Goal: Information Seeking & Learning: Learn about a topic

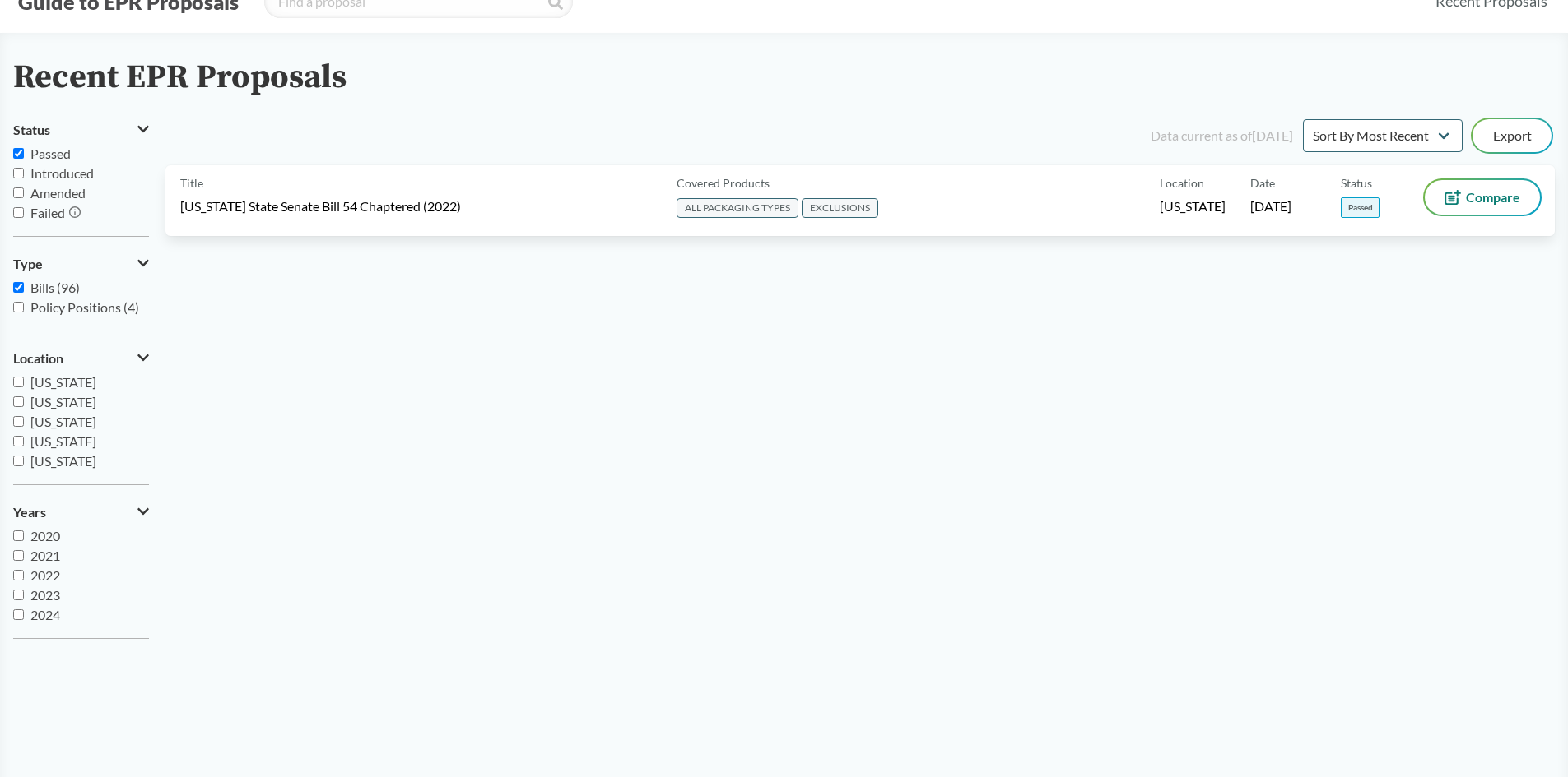
scroll to position [247, 0]
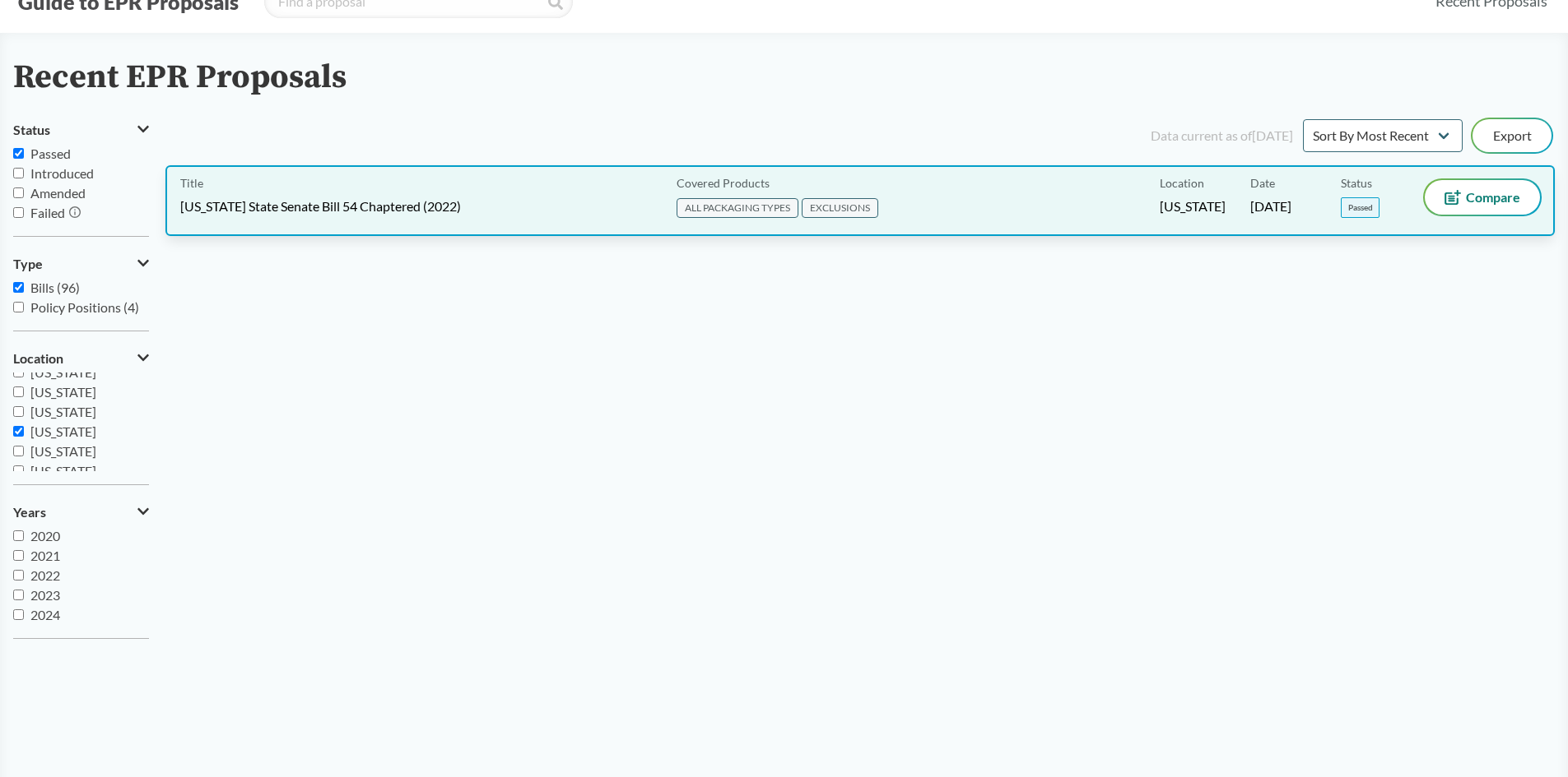
click at [595, 176] on div "Title [US_STATE] State Senate Bill 54 Chaptered (2022) Covered Products ALL PAC…" at bounding box center [860, 200] width 1389 height 70
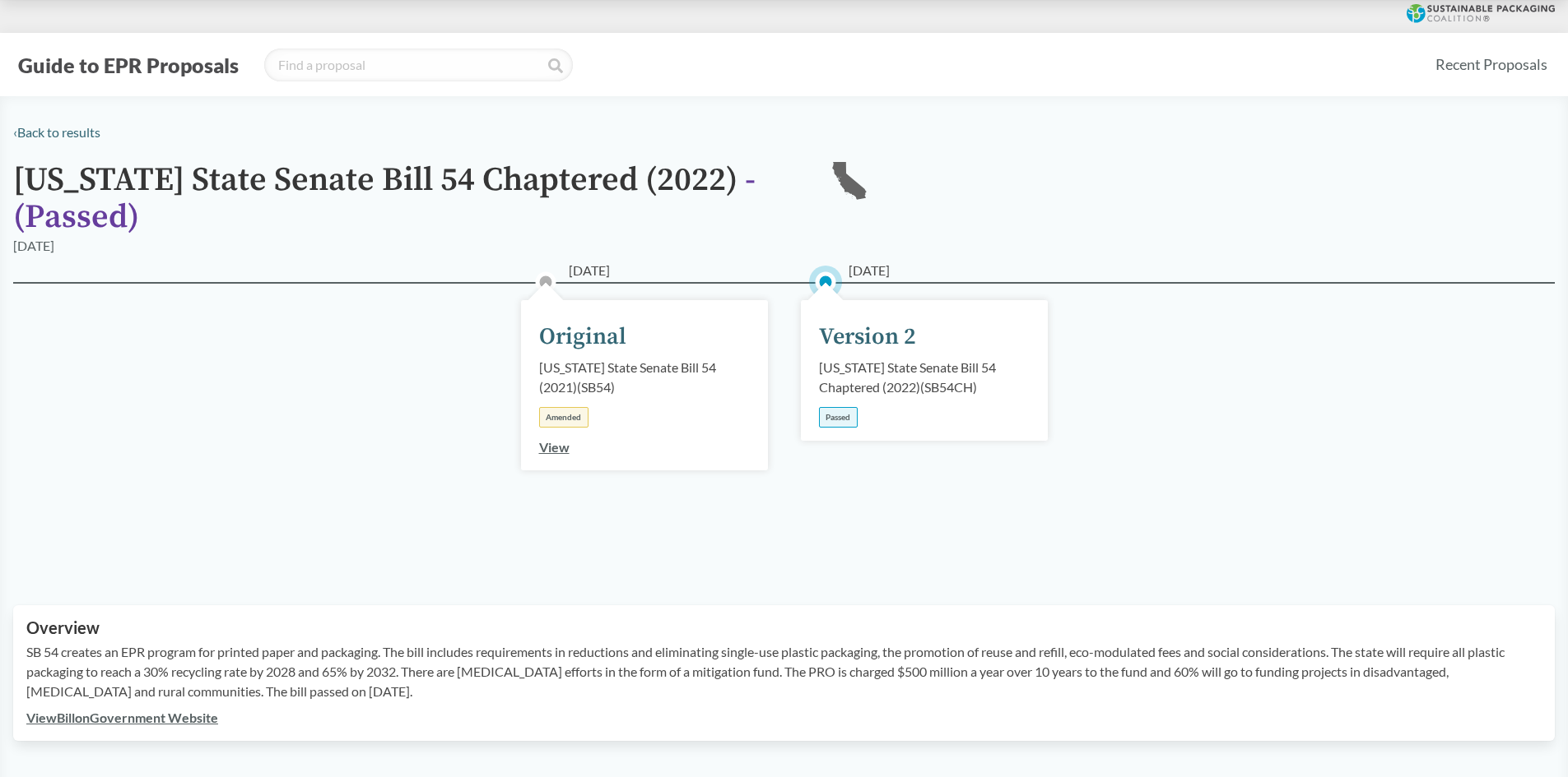
click at [852, 344] on div "Version 2" at bounding box center [867, 337] width 97 height 35
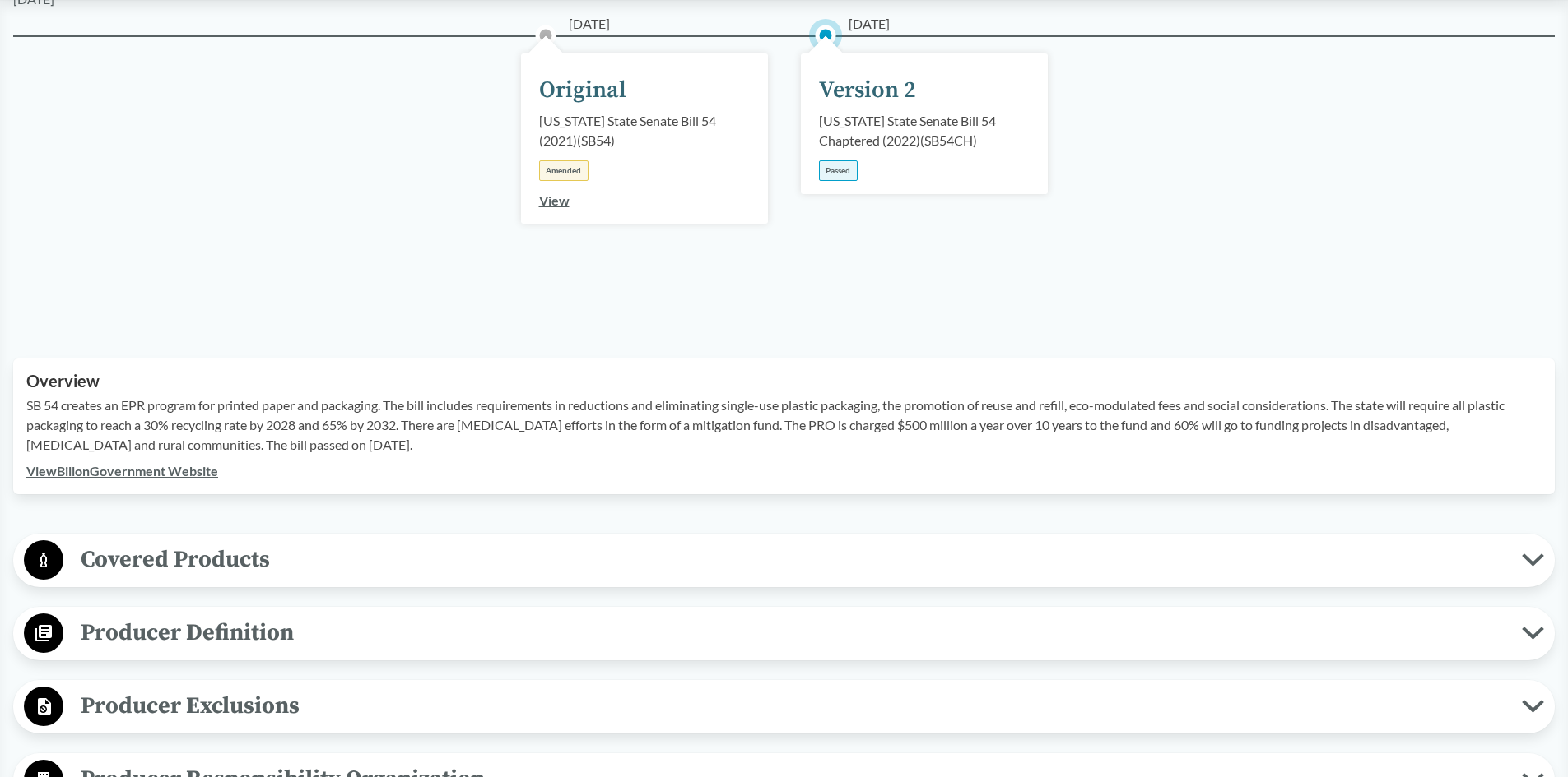
click at [163, 563] on span "Covered Products" at bounding box center [792, 560] width 1458 height 37
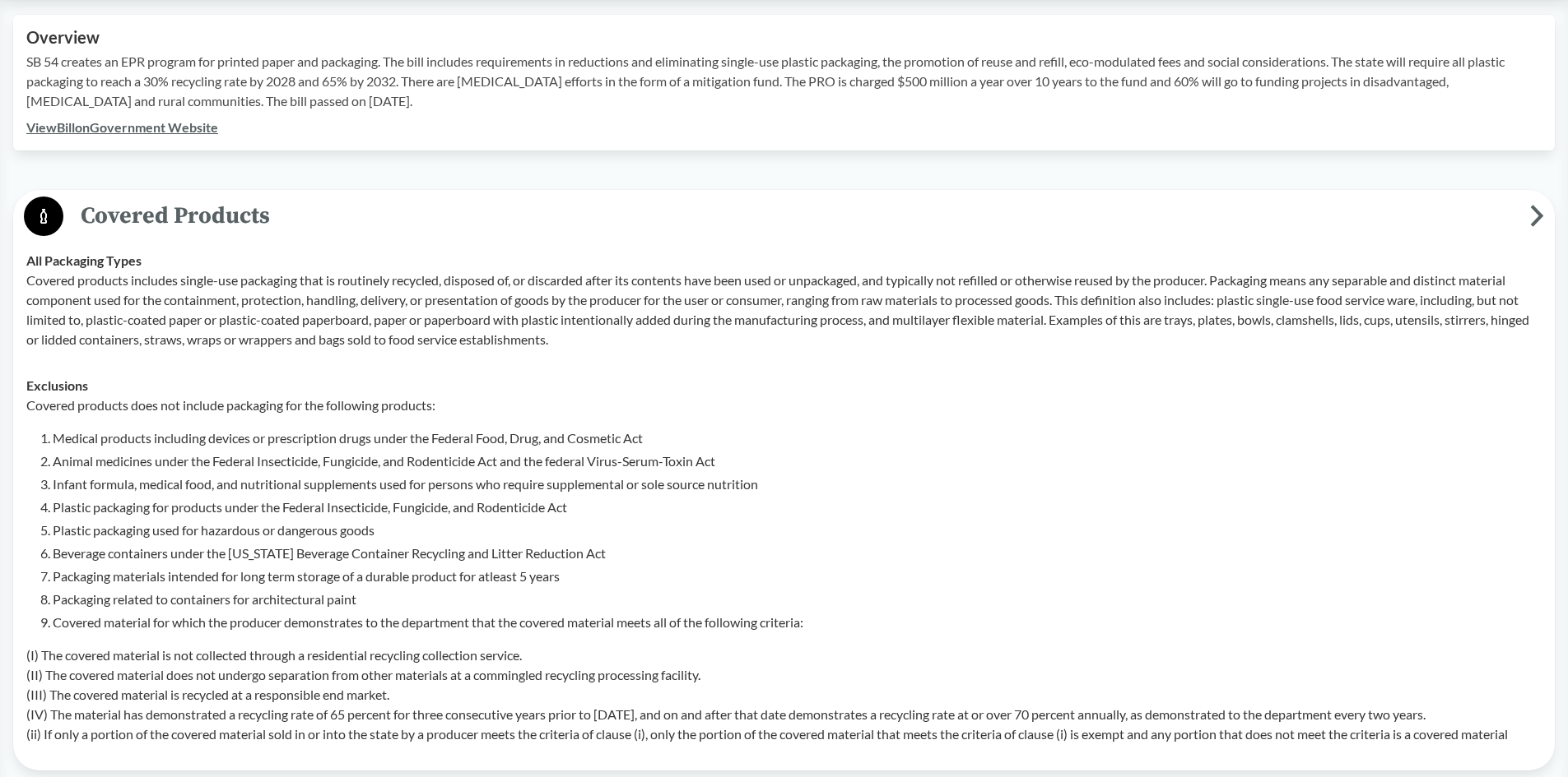
scroll to position [576, 0]
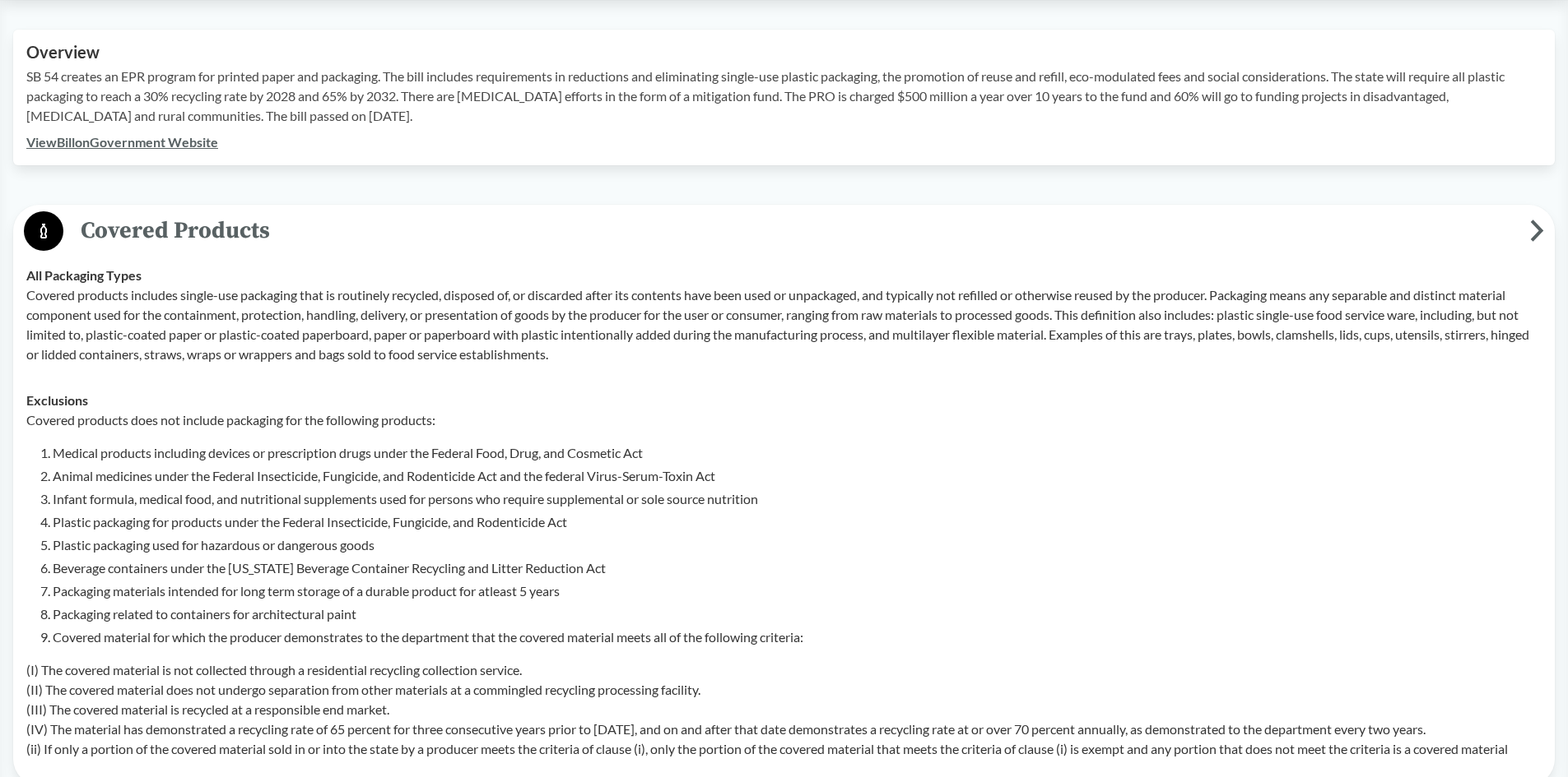
click at [347, 239] on span "Covered Products" at bounding box center [796, 231] width 1466 height 37
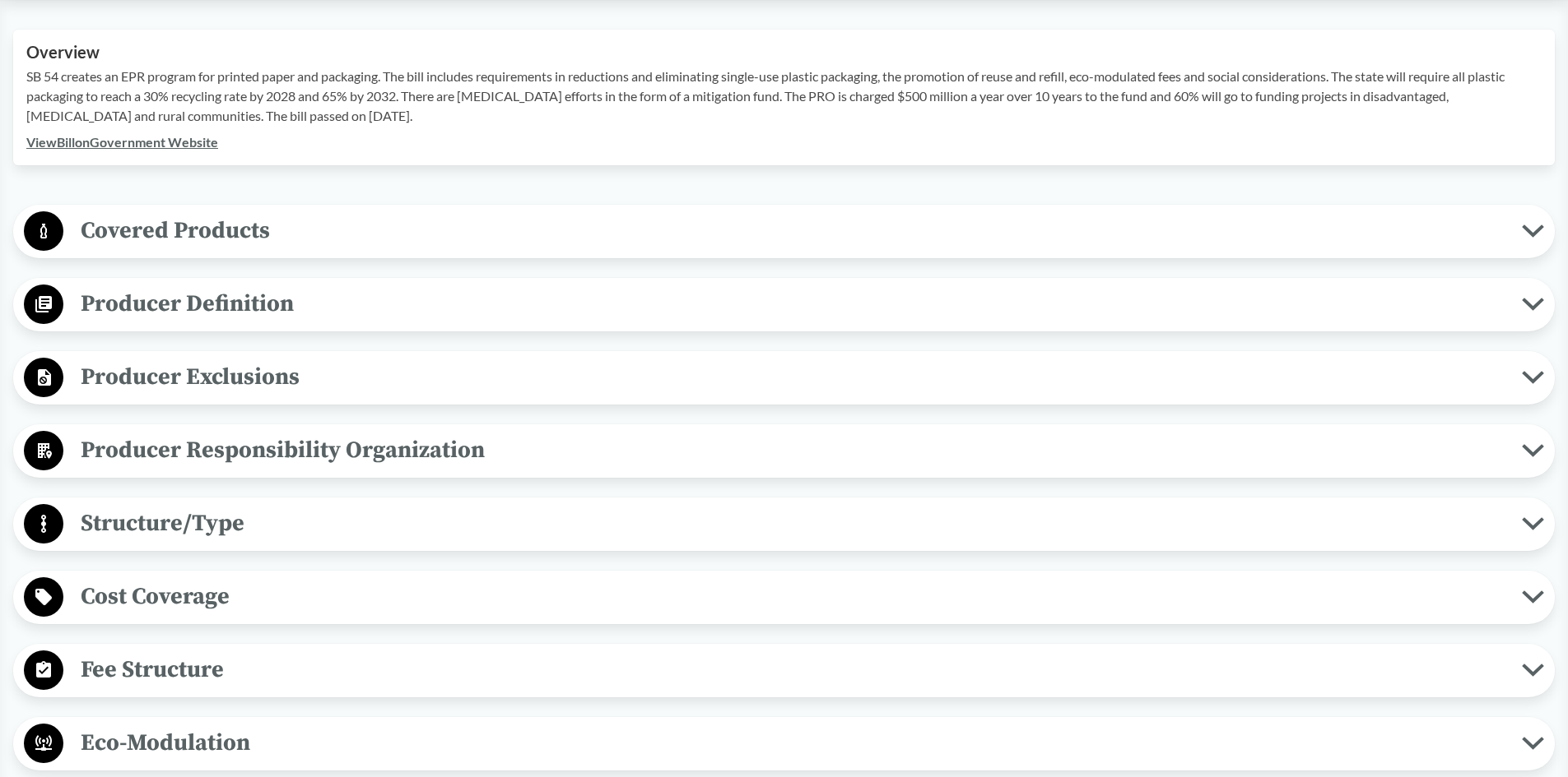
click at [267, 362] on span "Producer Exclusions" at bounding box center [792, 377] width 1458 height 37
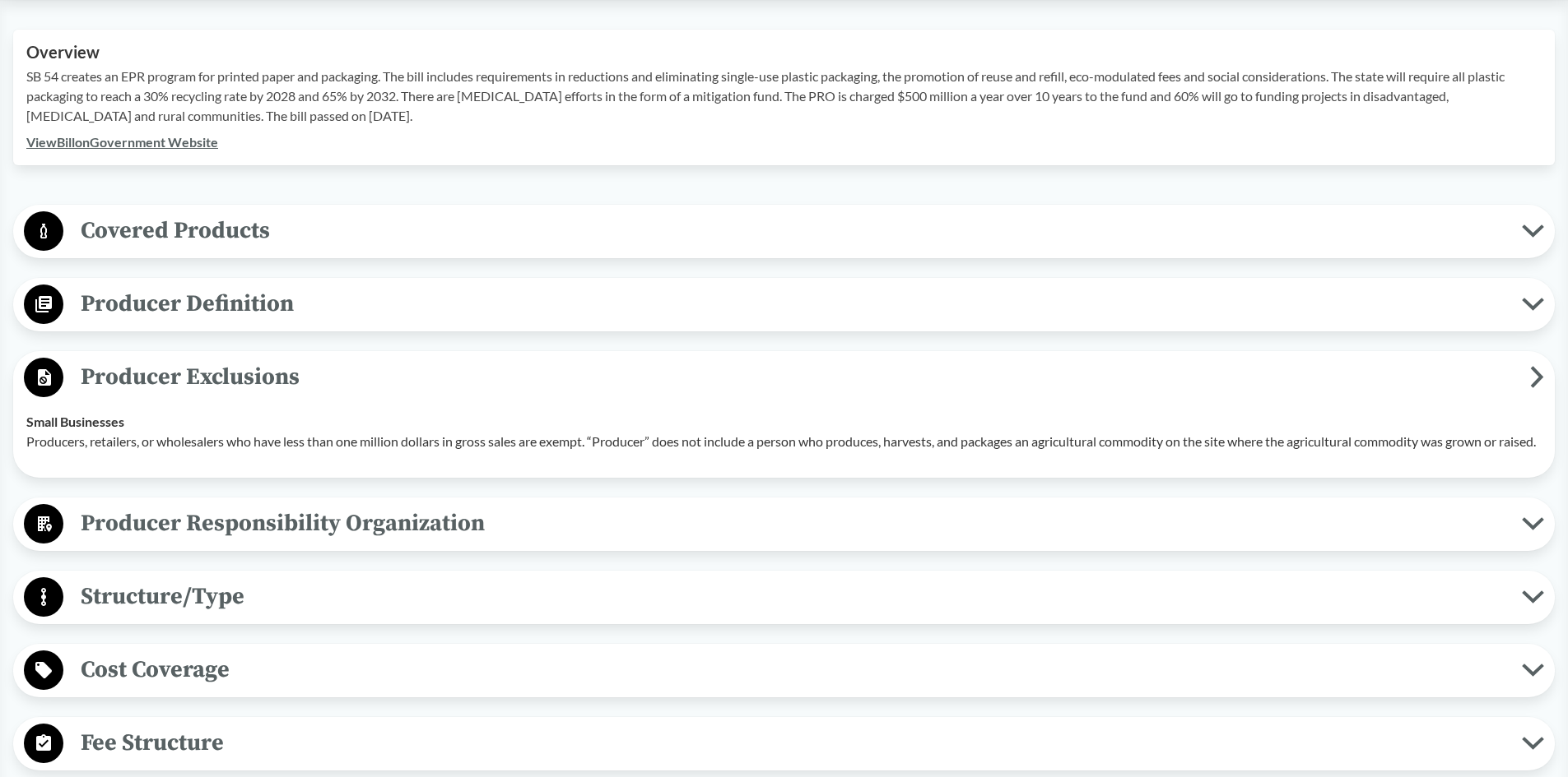
click at [275, 376] on span "Producer Exclusions" at bounding box center [796, 377] width 1466 height 37
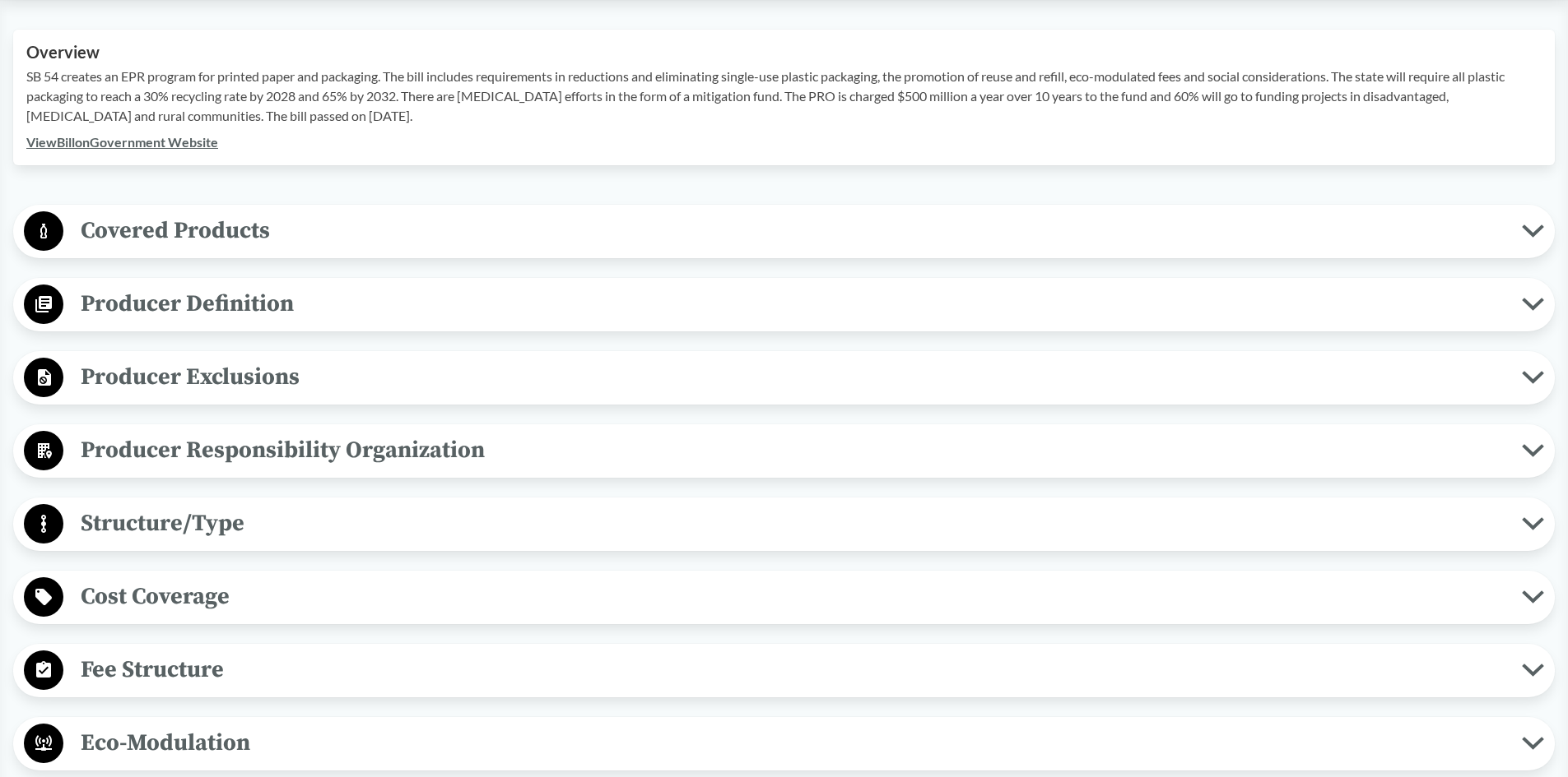
click at [247, 307] on span "Producer Definition" at bounding box center [792, 304] width 1458 height 37
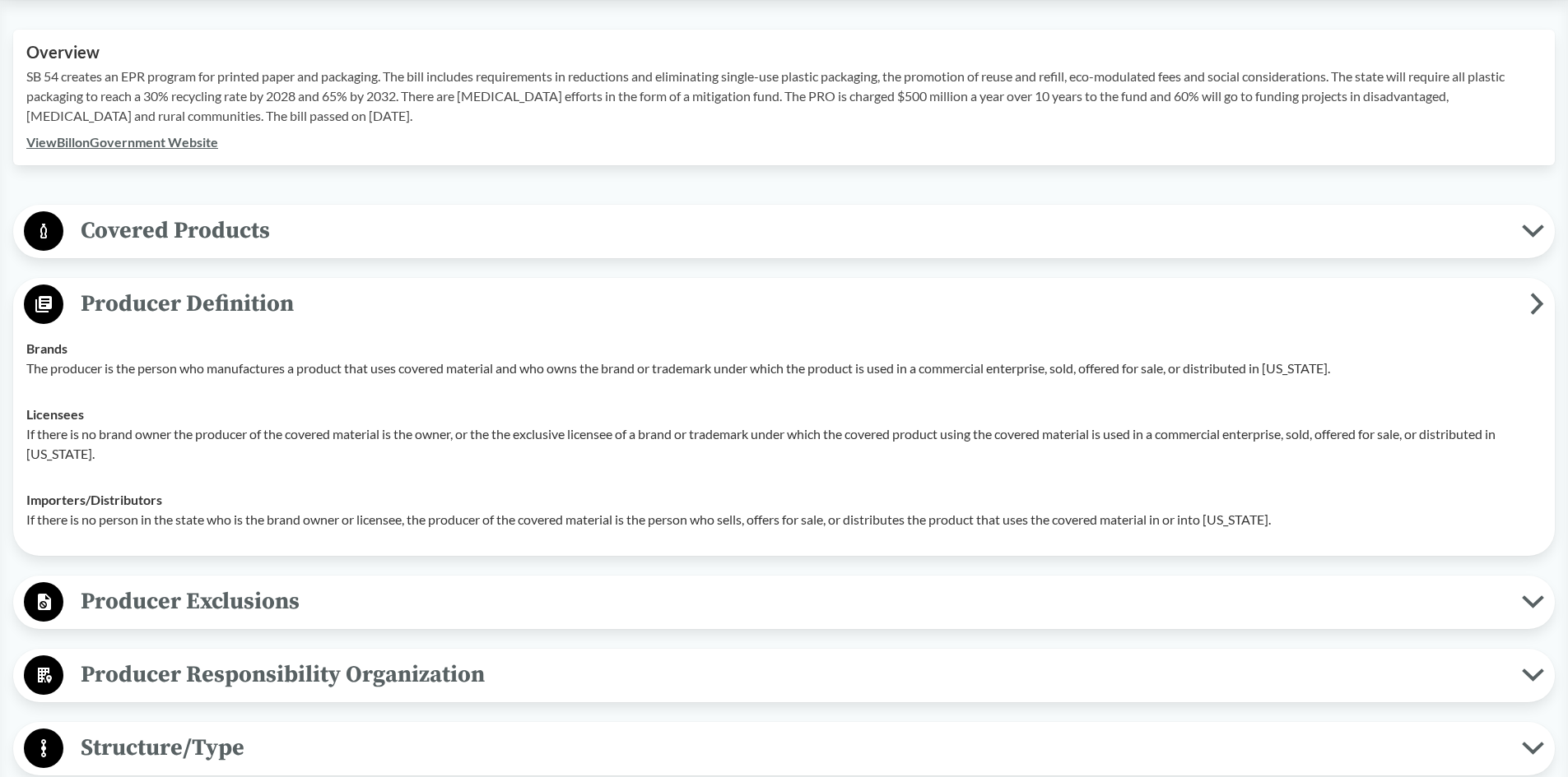
click at [247, 307] on span "Producer Definition" at bounding box center [796, 304] width 1466 height 37
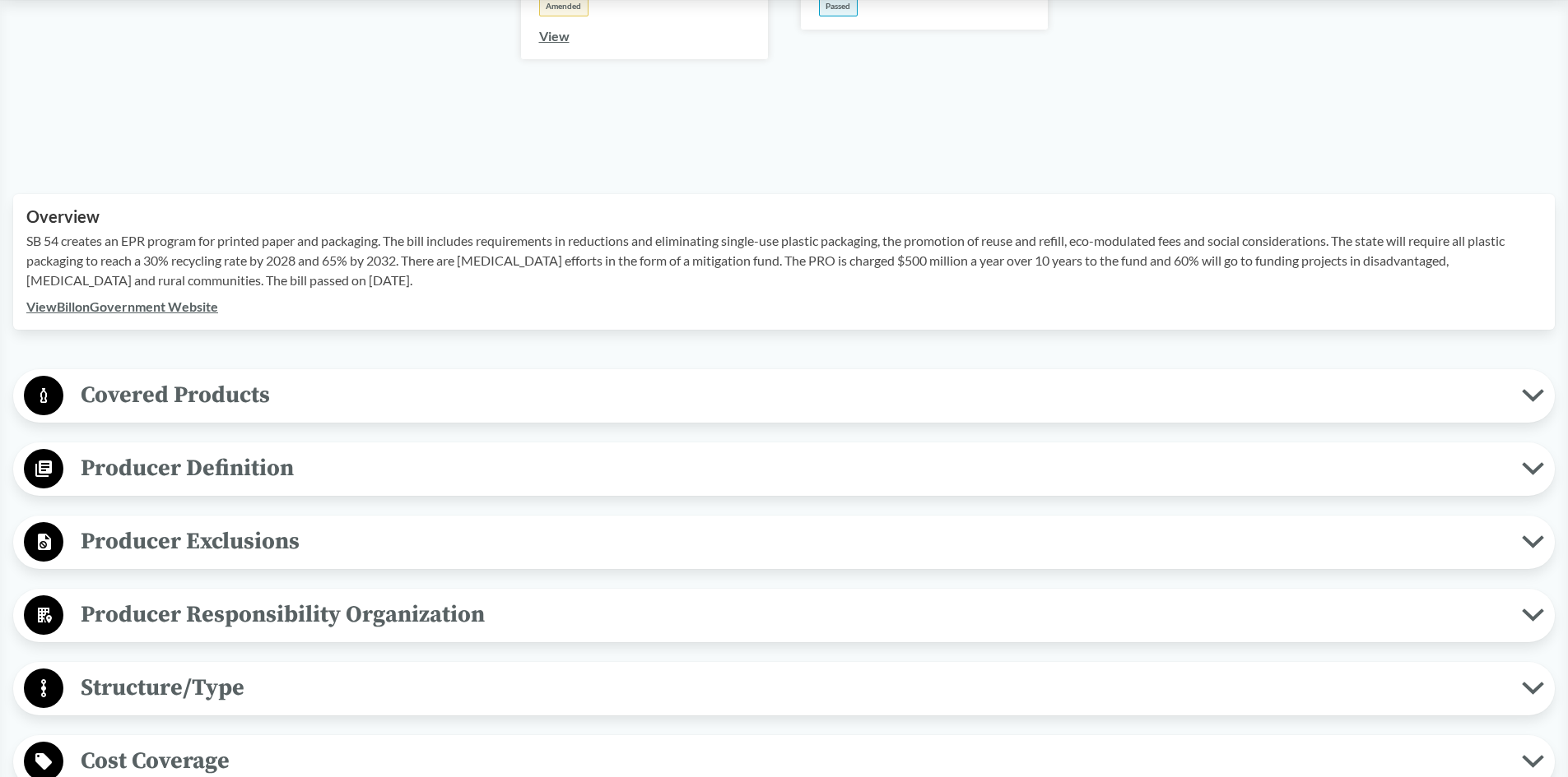
scroll to position [0, 0]
